Goal: Check status

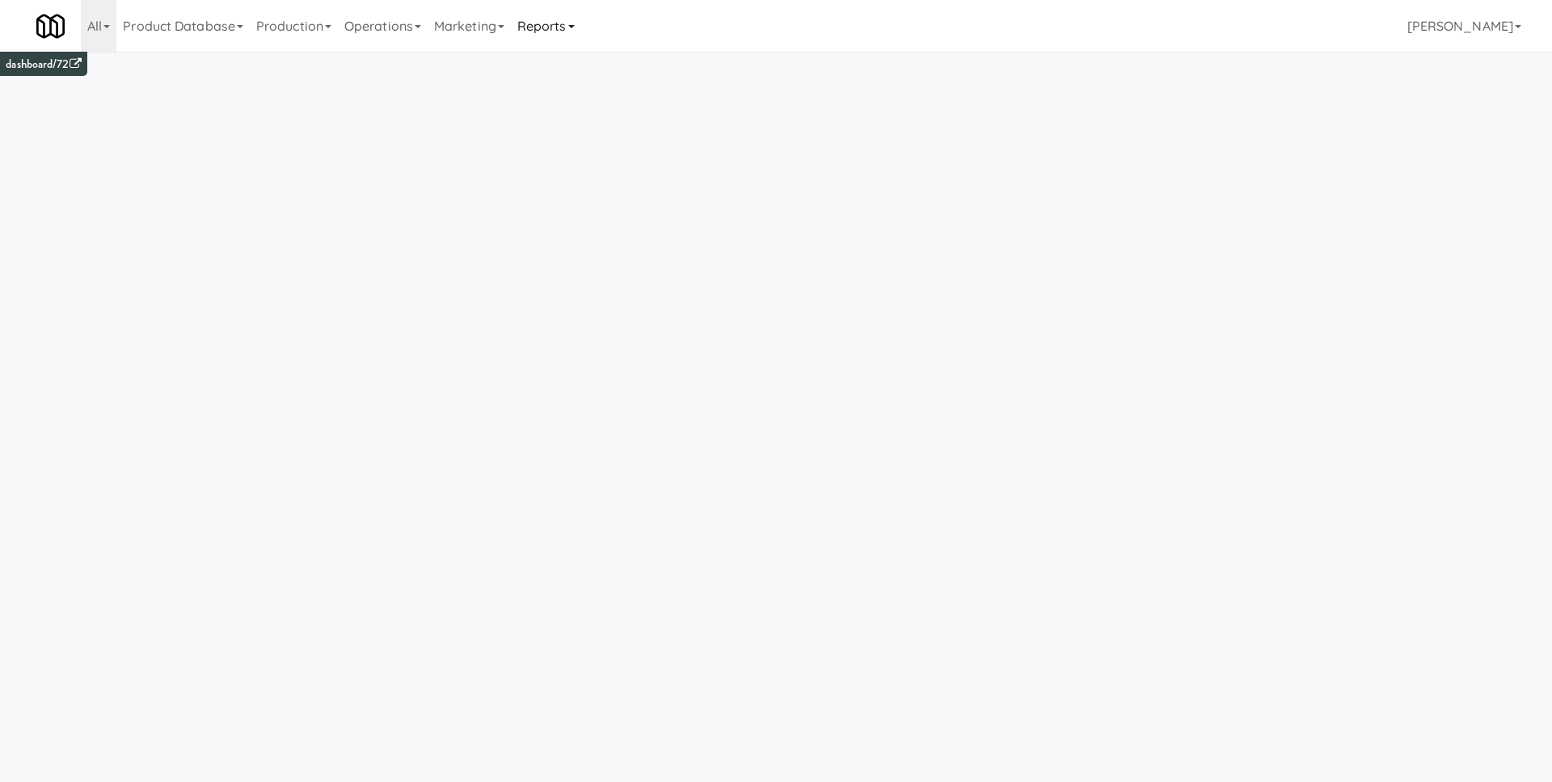
click at [580, 7] on link "Reports" at bounding box center [546, 26] width 70 height 52
click at [575, 127] on link "Payouts" at bounding box center [575, 127] width 129 height 29
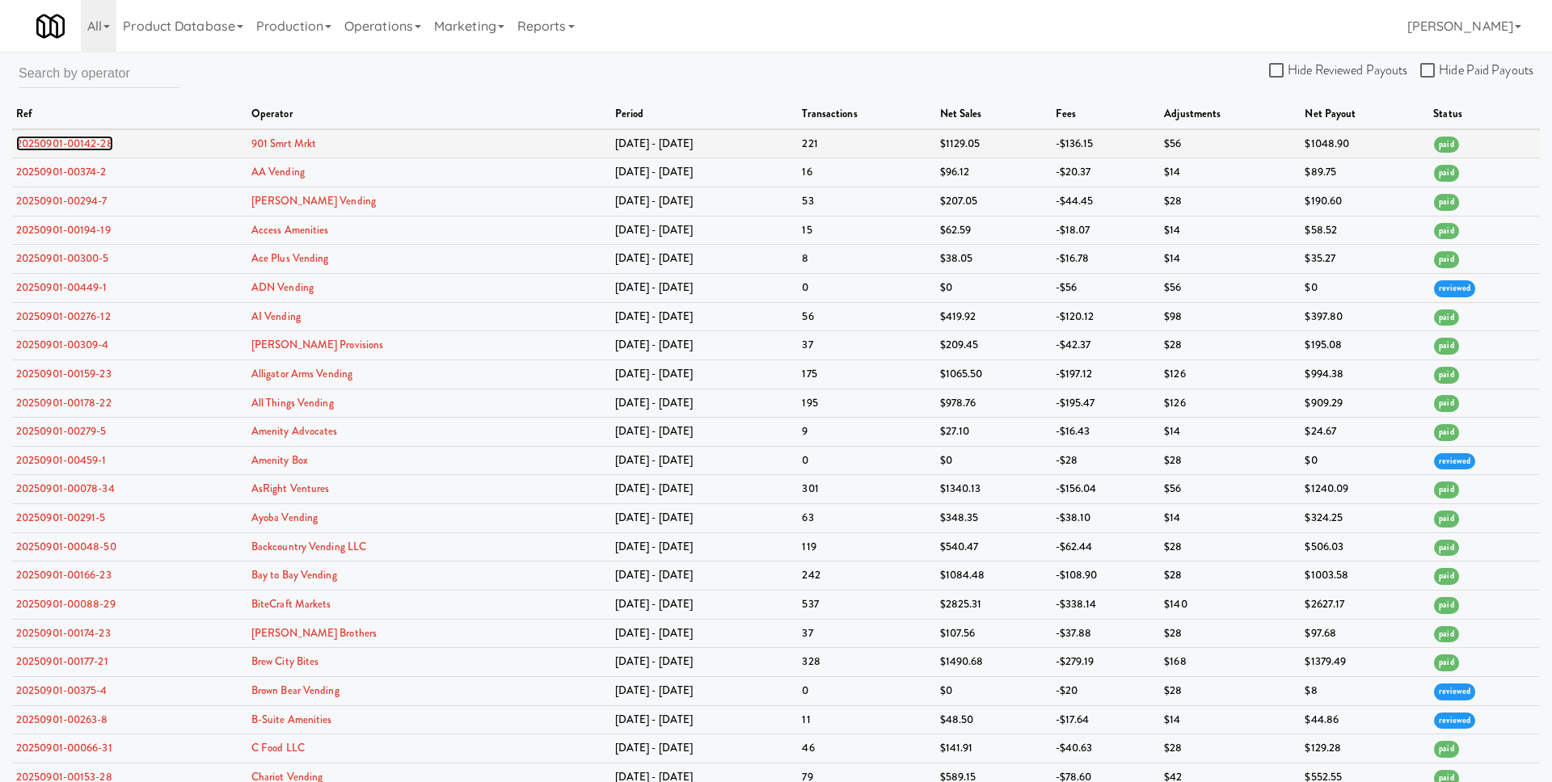
click at [76, 139] on link "20250901-00142-28" at bounding box center [64, 143] width 97 height 15
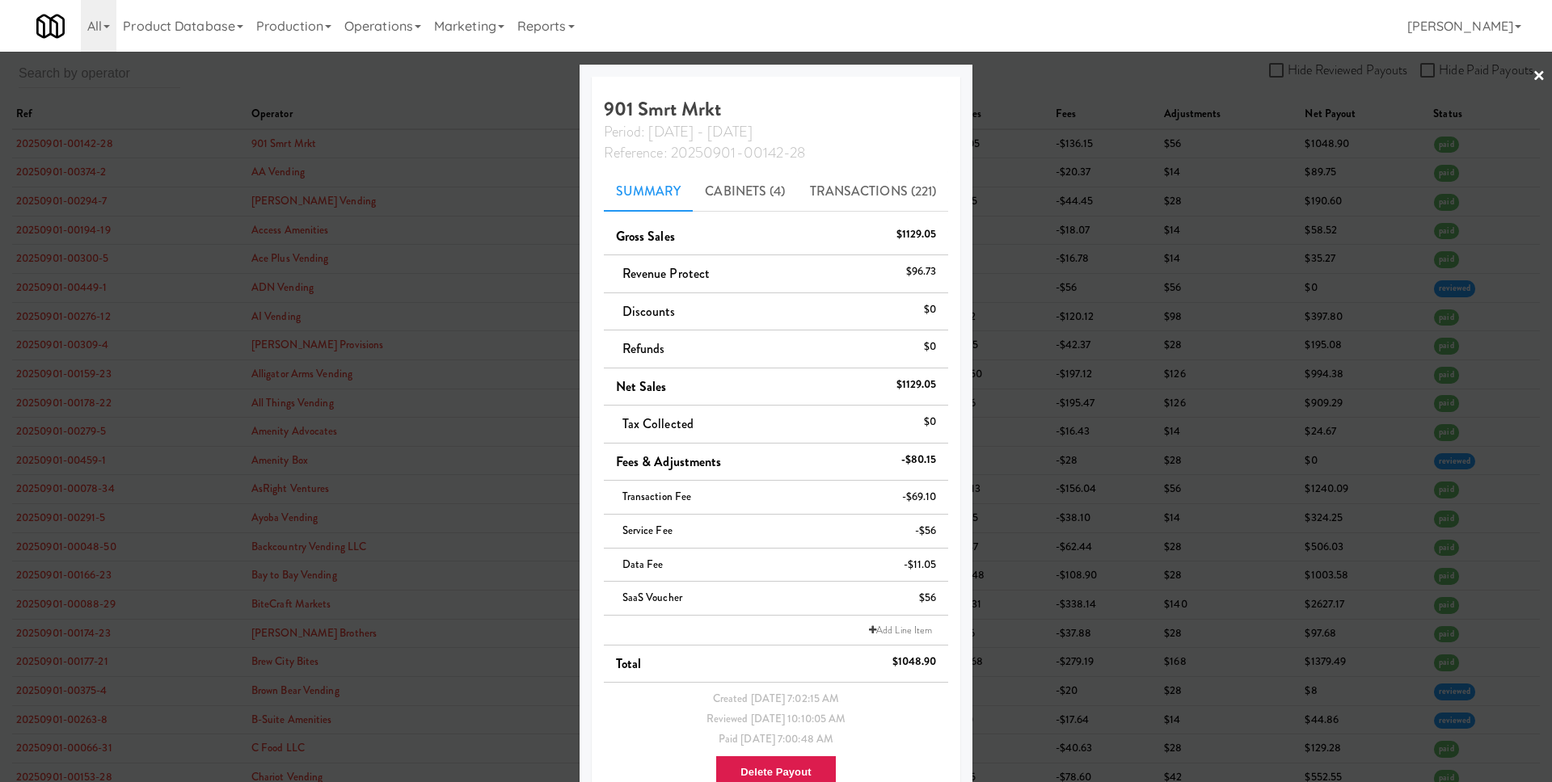
click at [386, 485] on div at bounding box center [776, 391] width 1552 height 782
